Goal: Task Accomplishment & Management: Manage account settings

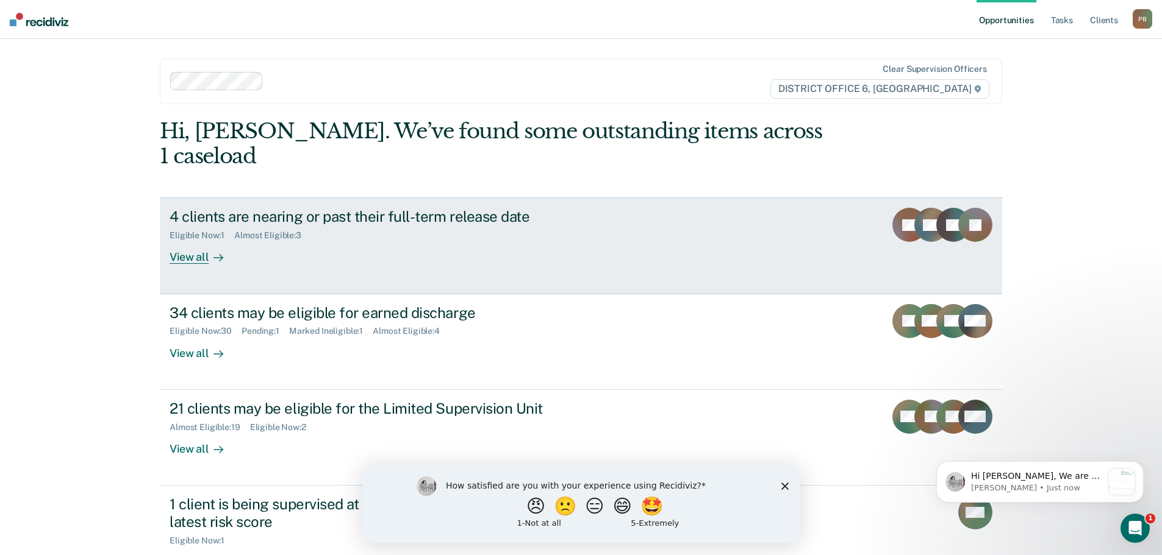
click at [533, 233] on div "4 clients are nearing or past their full-term release date Eligible Now : 1 Alm…" at bounding box center [398, 236] width 457 height 56
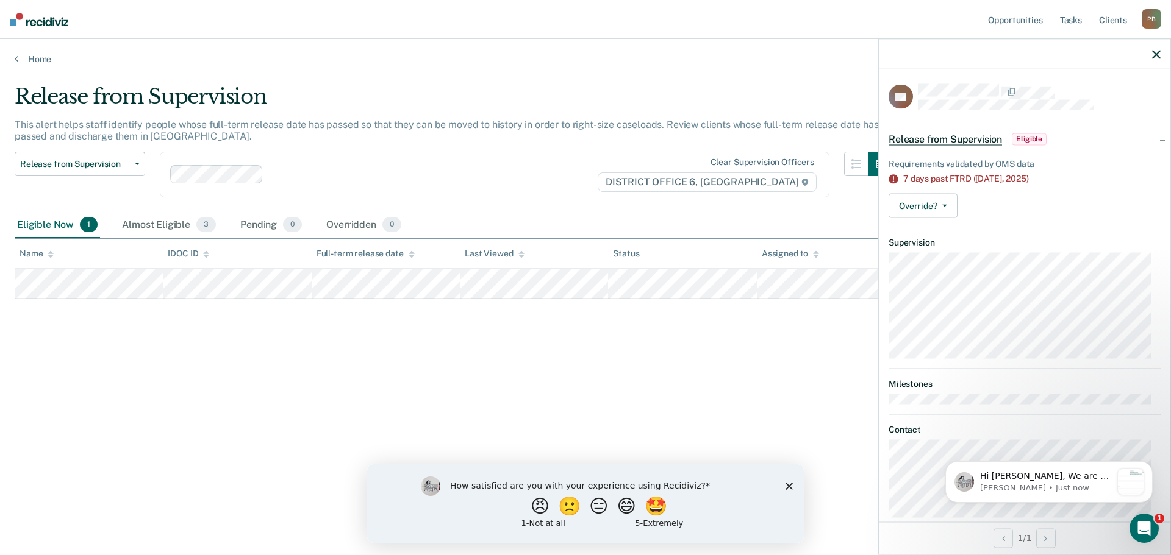
click at [1032, 134] on span "Eligible" at bounding box center [1029, 139] width 35 height 12
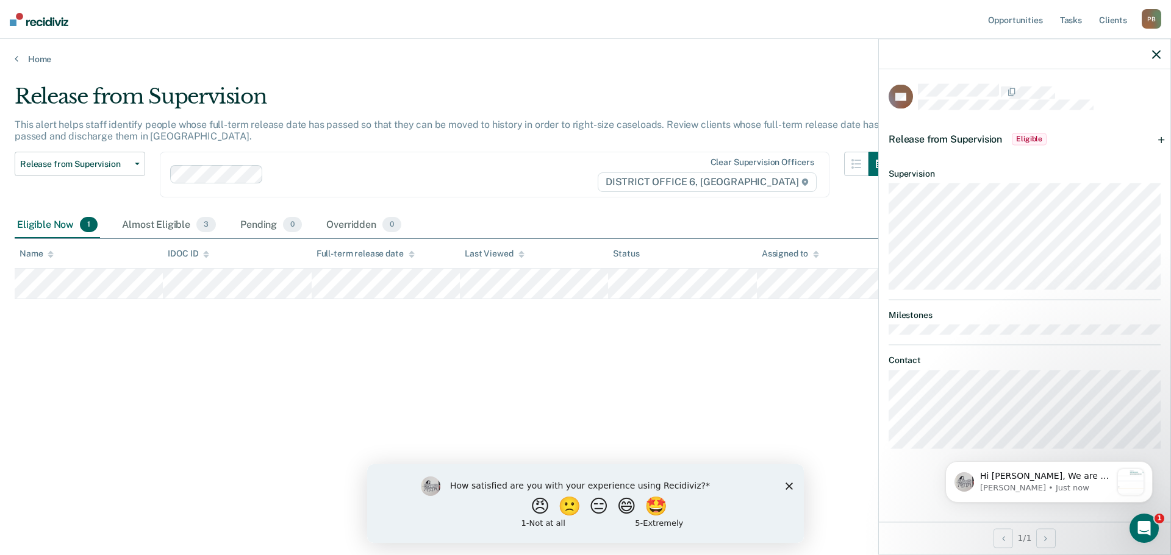
click at [1158, 47] on div at bounding box center [1024, 54] width 291 height 30
click at [1157, 57] on icon "button" at bounding box center [1156, 54] width 9 height 9
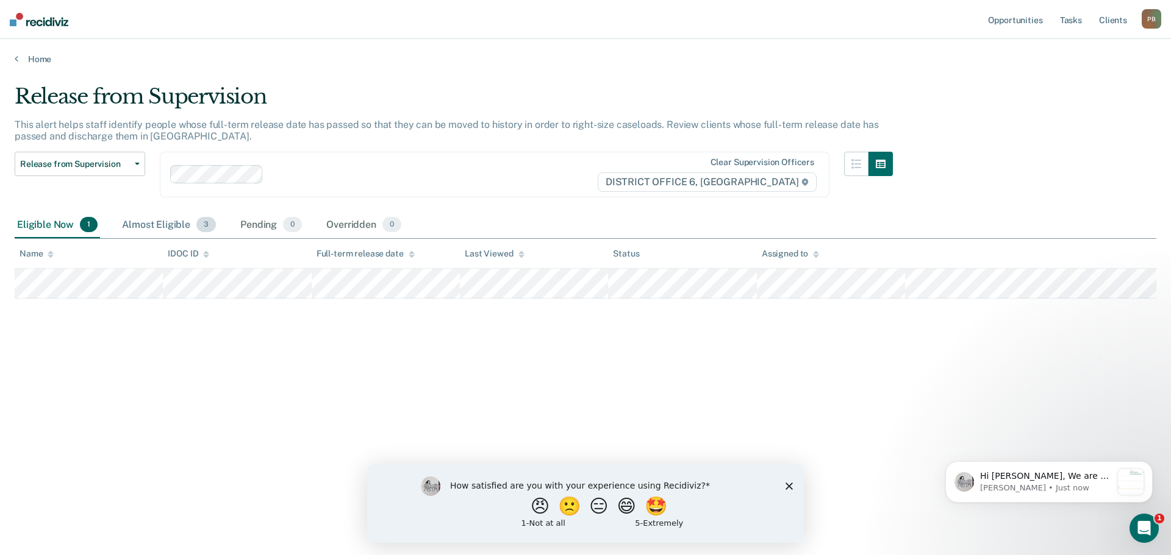
click at [160, 222] on div "Almost Eligible 3" at bounding box center [169, 225] width 99 height 27
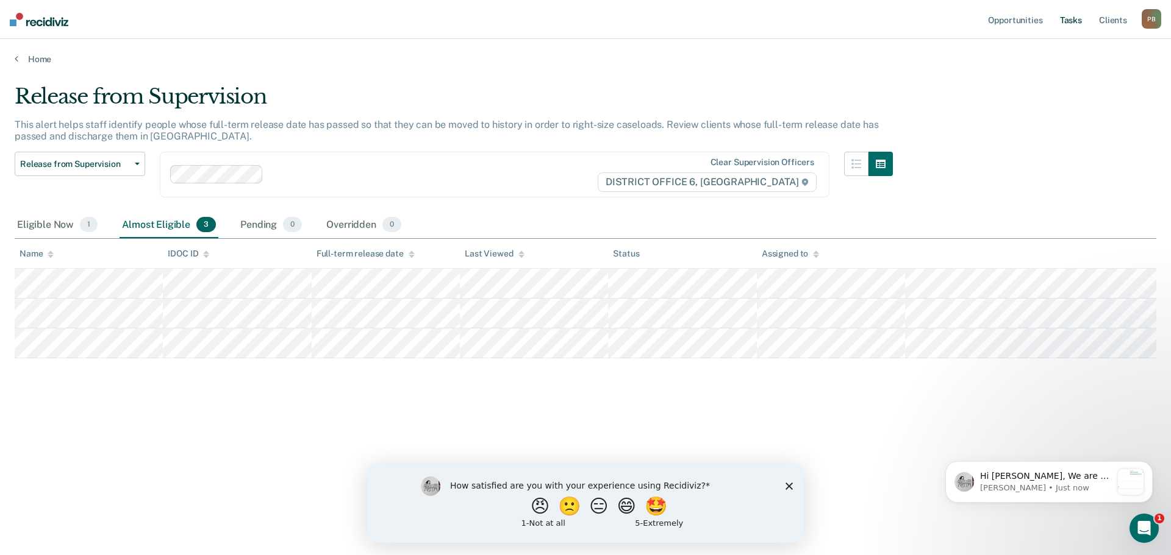
click at [1071, 16] on link "Tasks" at bounding box center [1070, 19] width 27 height 39
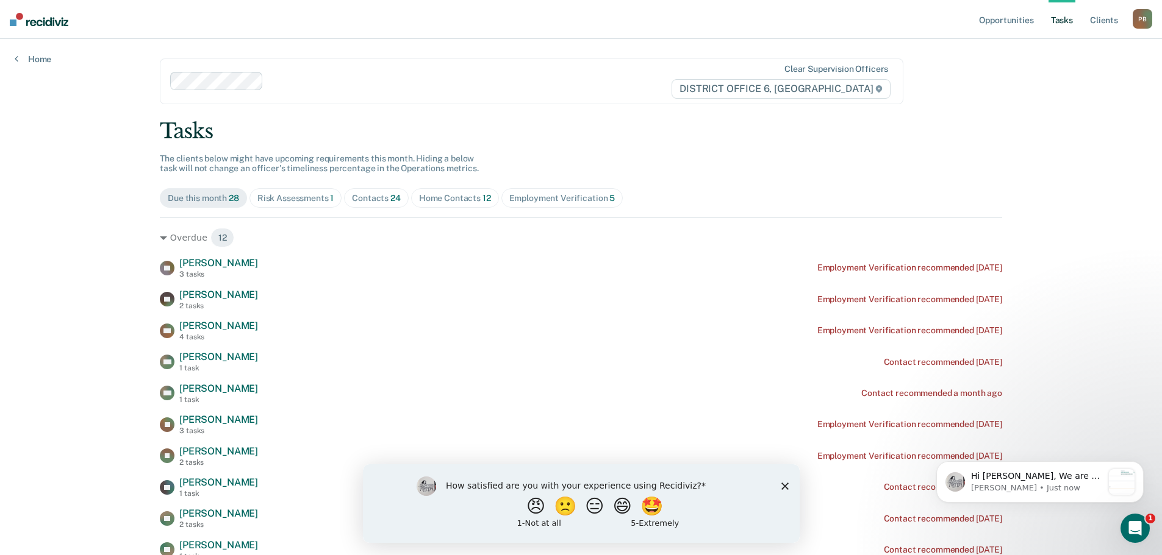
click at [384, 203] on div "Contacts 24" at bounding box center [376, 198] width 49 height 10
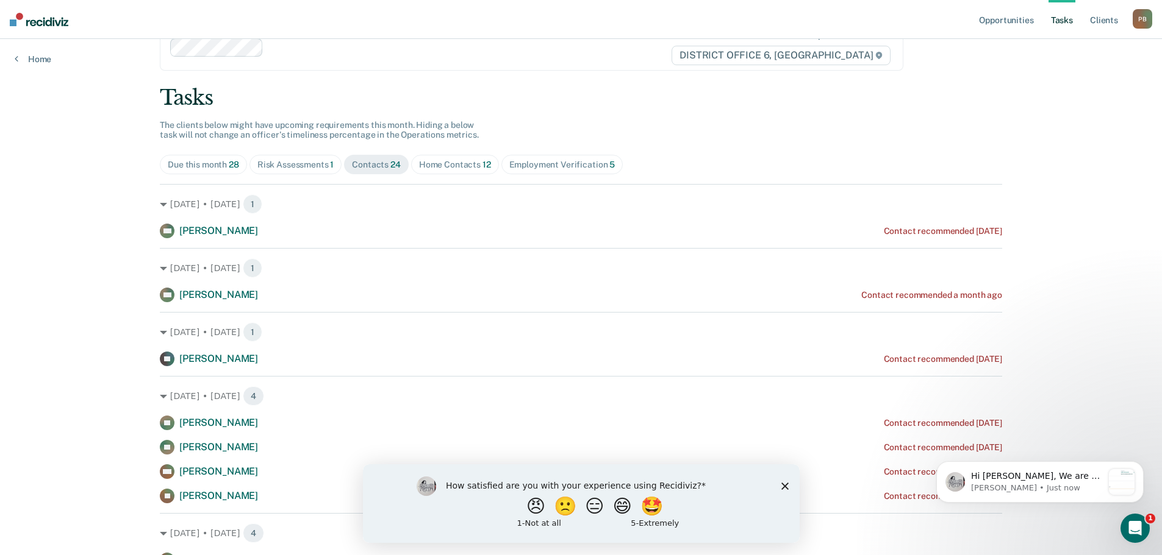
scroll to position [61, 0]
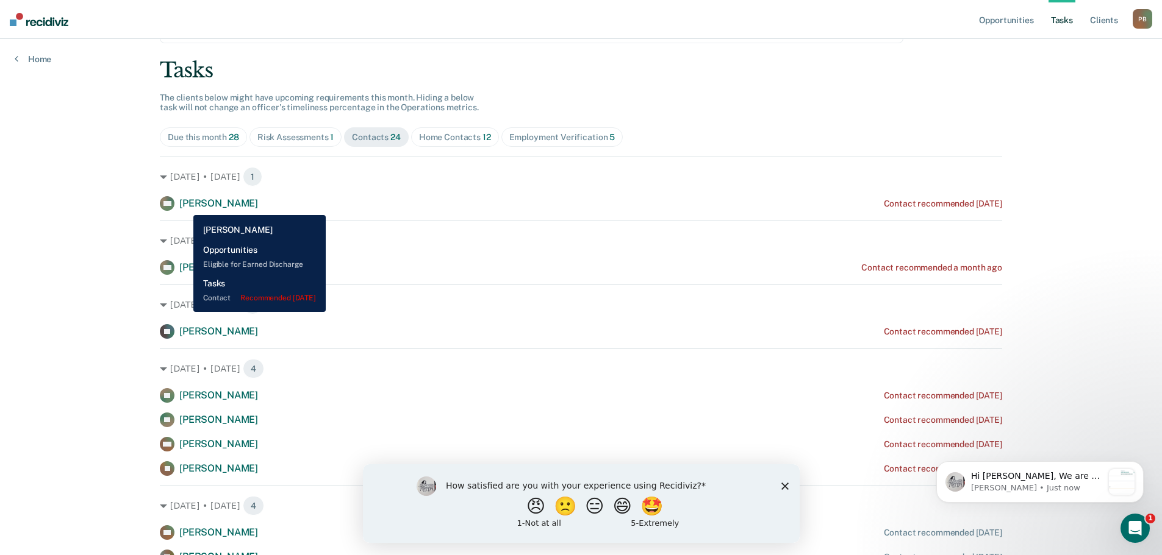
click at [184, 206] on span "[PERSON_NAME]" at bounding box center [218, 204] width 79 height 12
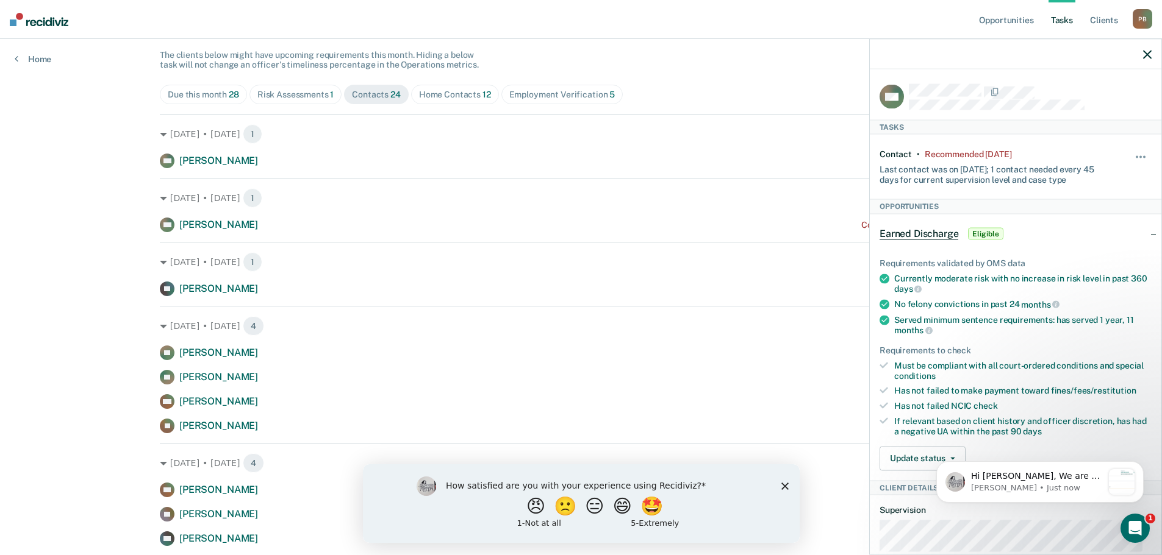
scroll to position [122, 0]
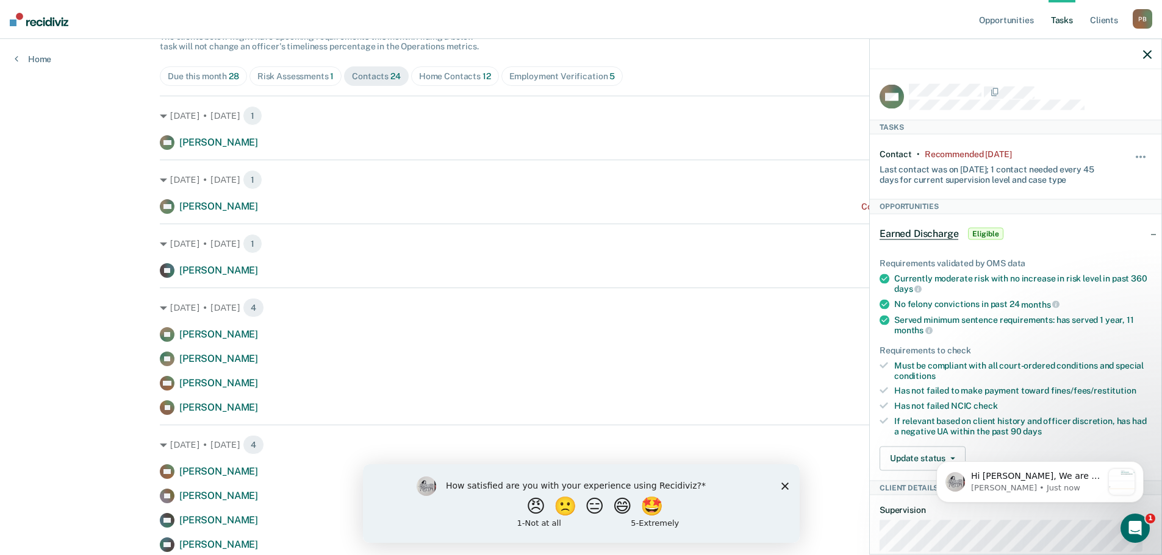
click at [84, 280] on div "Opportunities Tasks Client s [PERSON_NAME] Profile How it works Log Out Home Cl…" at bounding box center [581, 537] width 1162 height 1318
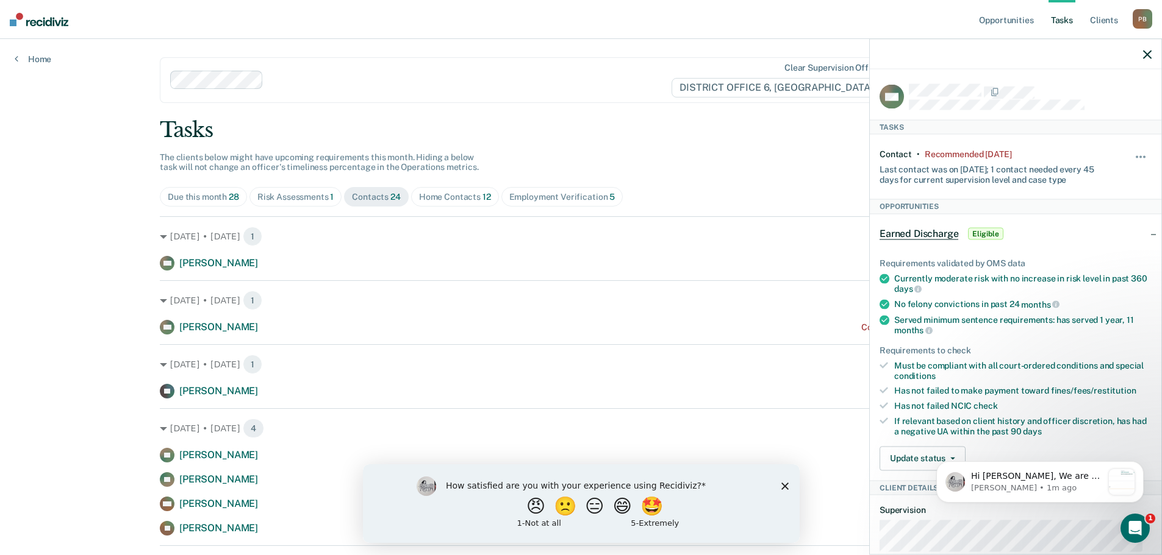
scroll to position [0, 0]
click at [446, 193] on div "Home Contacts 12" at bounding box center [455, 198] width 72 height 10
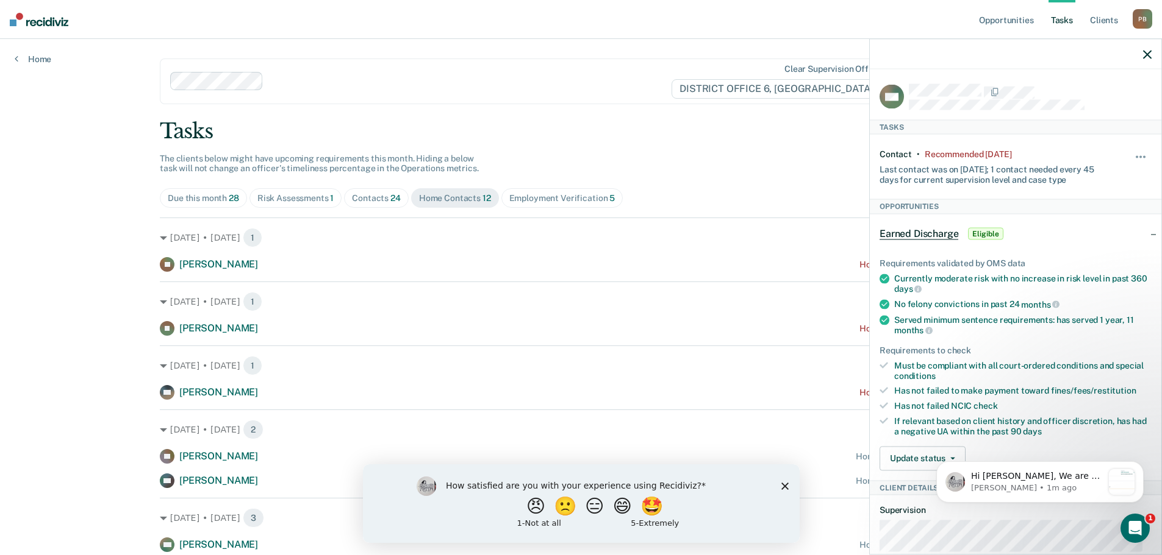
click at [378, 202] on div "Contacts 24" at bounding box center [376, 198] width 49 height 10
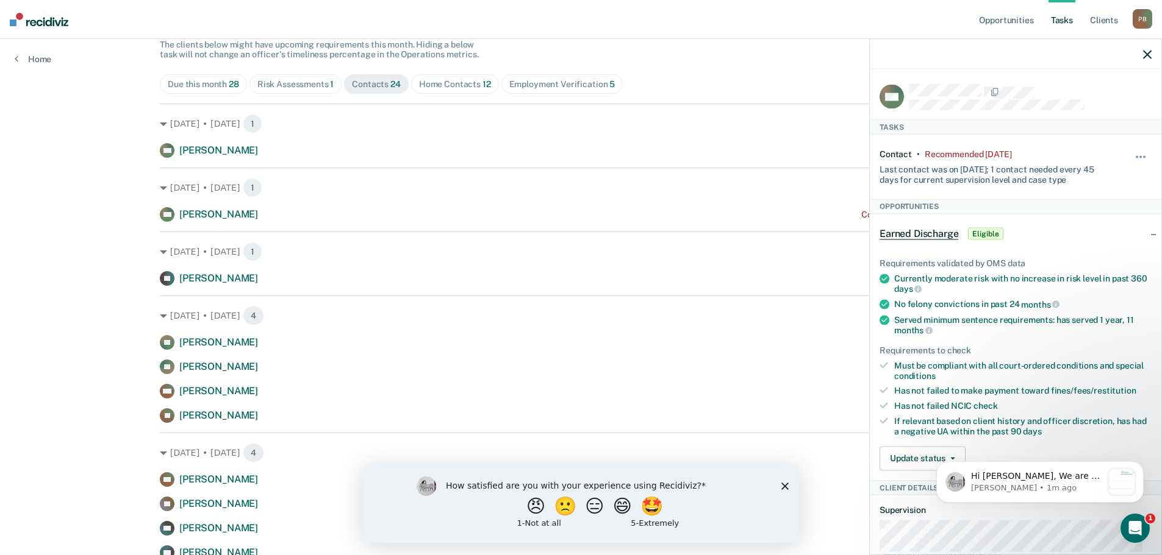
scroll to position [122, 0]
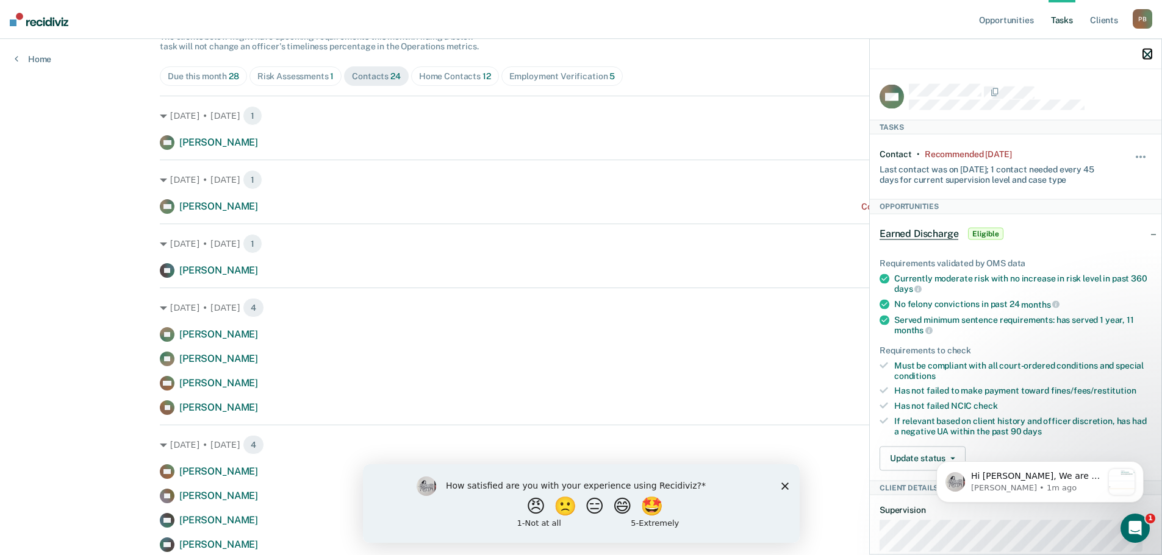
click at [1146, 56] on icon "button" at bounding box center [1147, 54] width 9 height 9
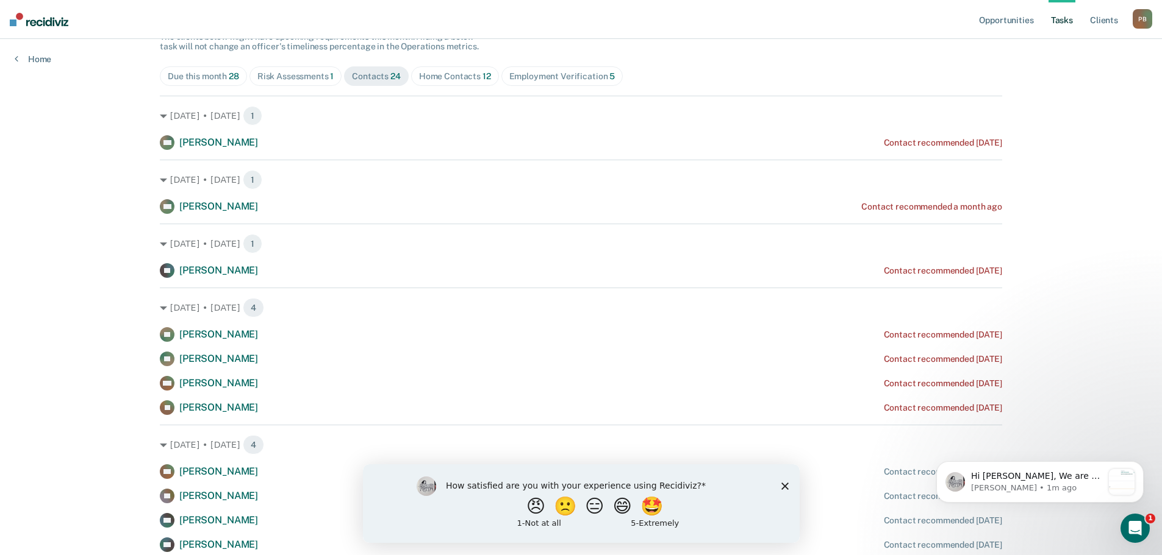
click at [314, 74] on div "Risk Assessments 1" at bounding box center [295, 76] width 77 height 10
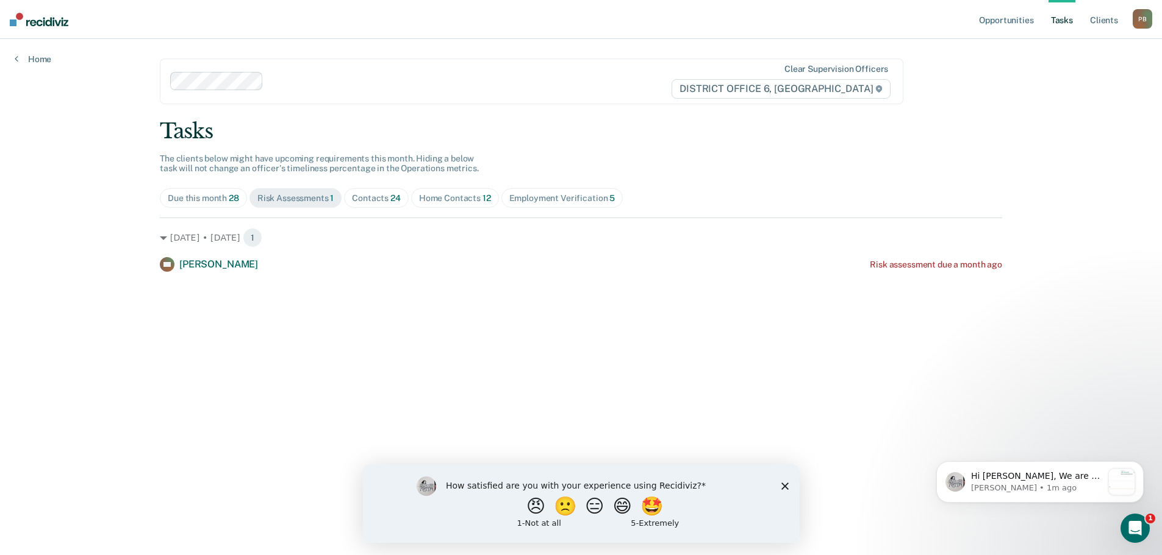
scroll to position [0, 0]
click at [215, 197] on div "Due this month 28" at bounding box center [204, 198] width 71 height 10
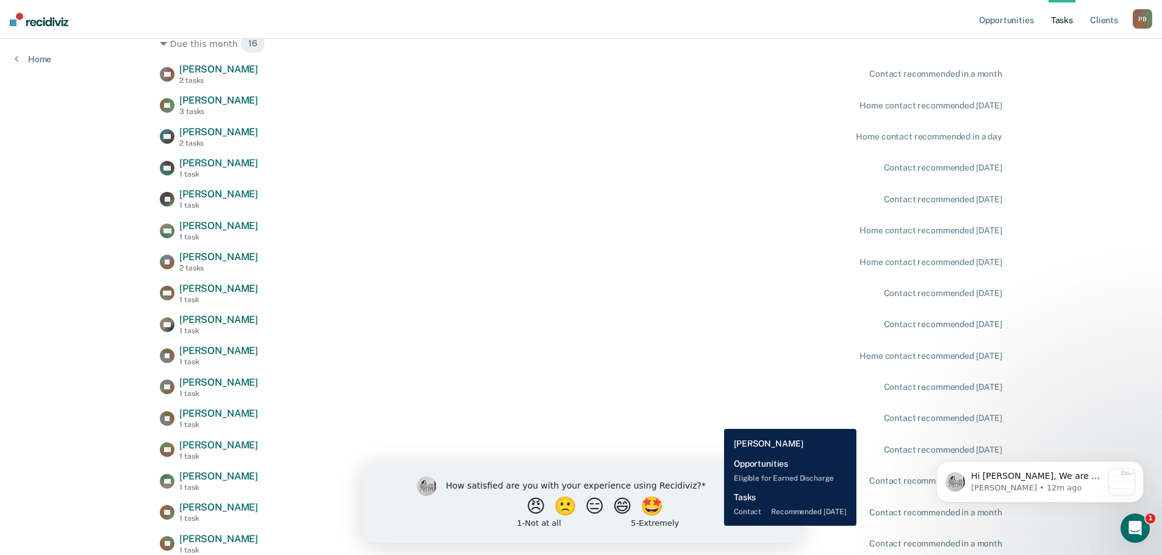
scroll to position [658, 0]
